Goal: Information Seeking & Learning: Learn about a topic

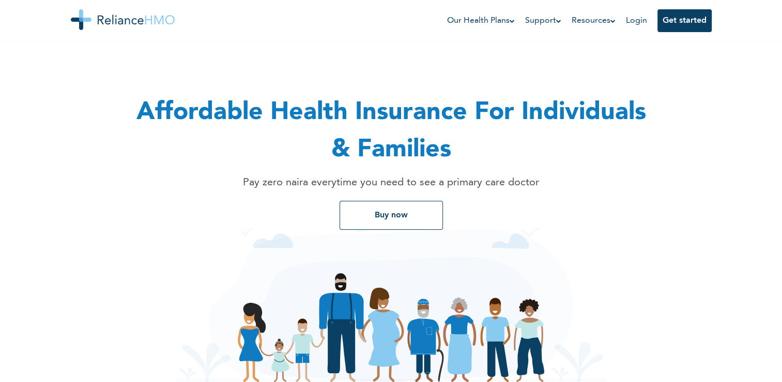
click at [200, 218] on div "Affordable Health Insurance For Individuals & Families Pay zero naira everytime…" at bounding box center [391, 141] width 517 height 177
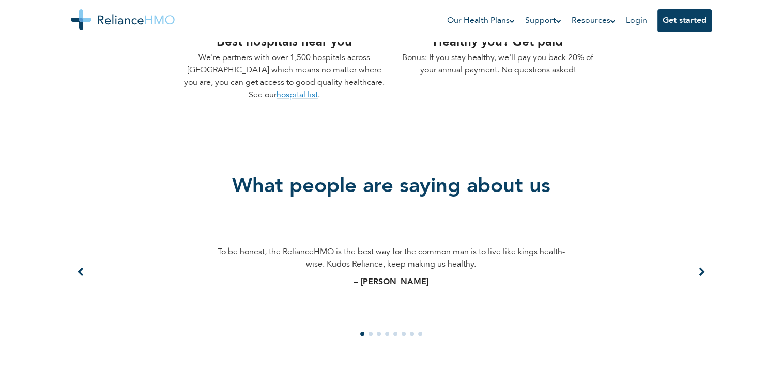
scroll to position [621, 0]
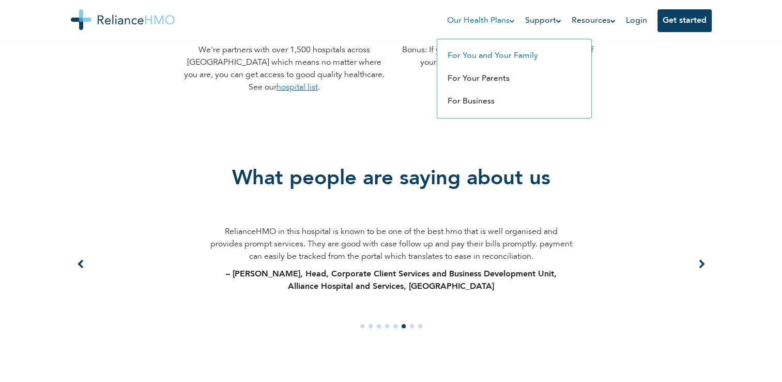
click at [490, 53] on link "For You and Your Family" at bounding box center [493, 56] width 90 height 8
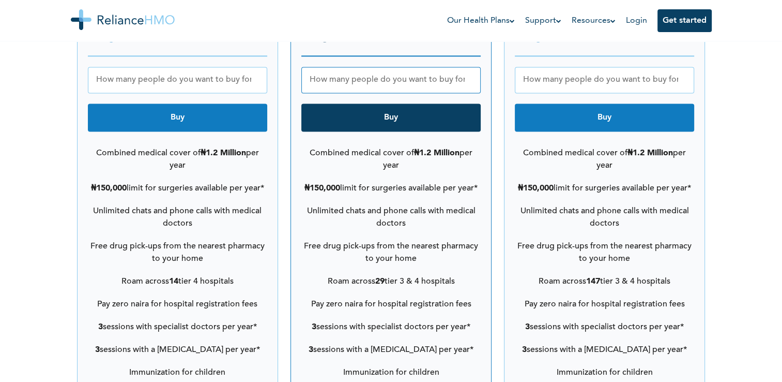
scroll to position [1463, 0]
